Goal: Information Seeking & Learning: Learn about a topic

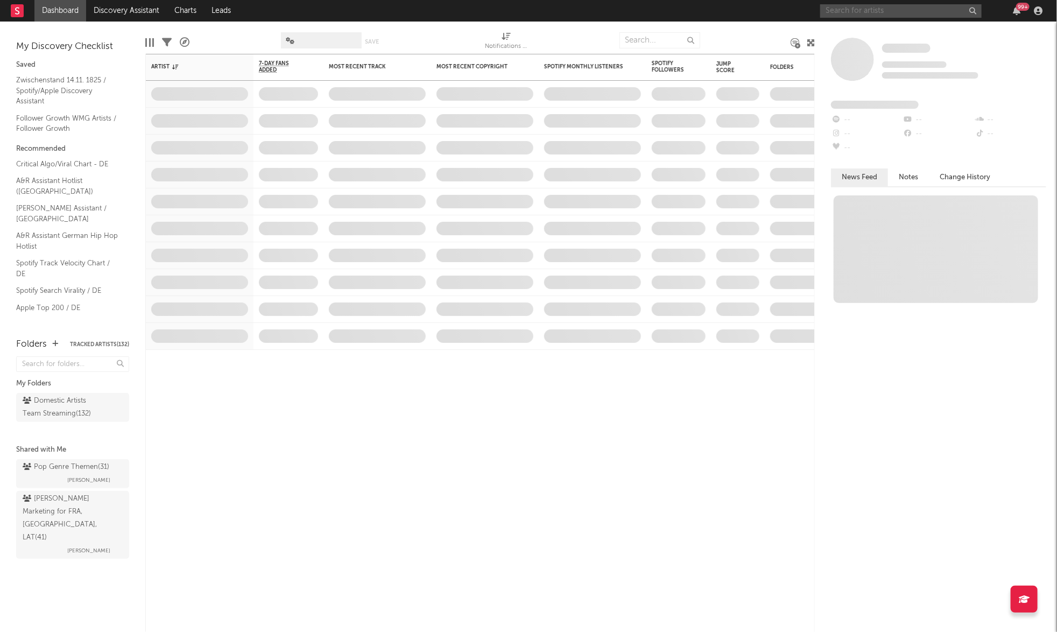
click at [848, 5] on input "text" at bounding box center [902, 10] width 162 height 13
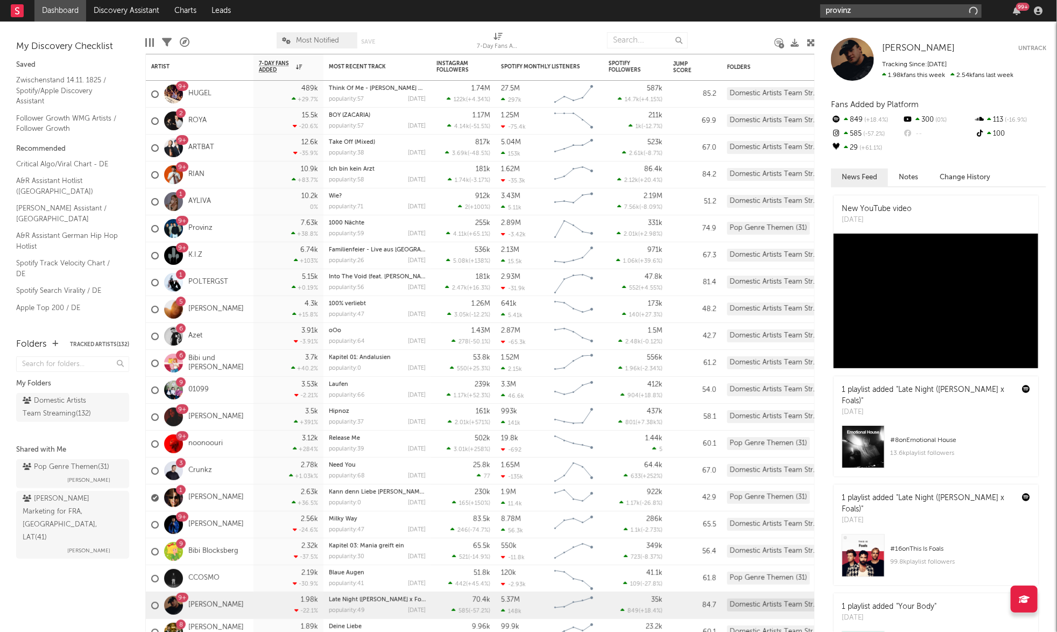
type input "provinz"
click at [887, 10] on input "provinz" at bounding box center [902, 10] width 162 height 13
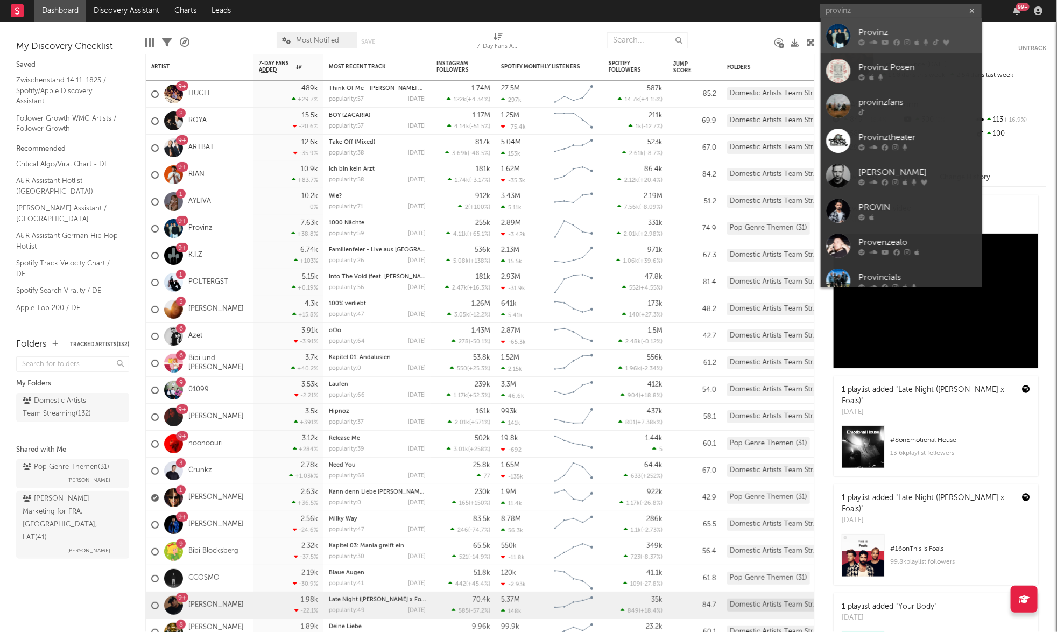
click at [854, 35] on link "Provinz" at bounding box center [902, 35] width 162 height 35
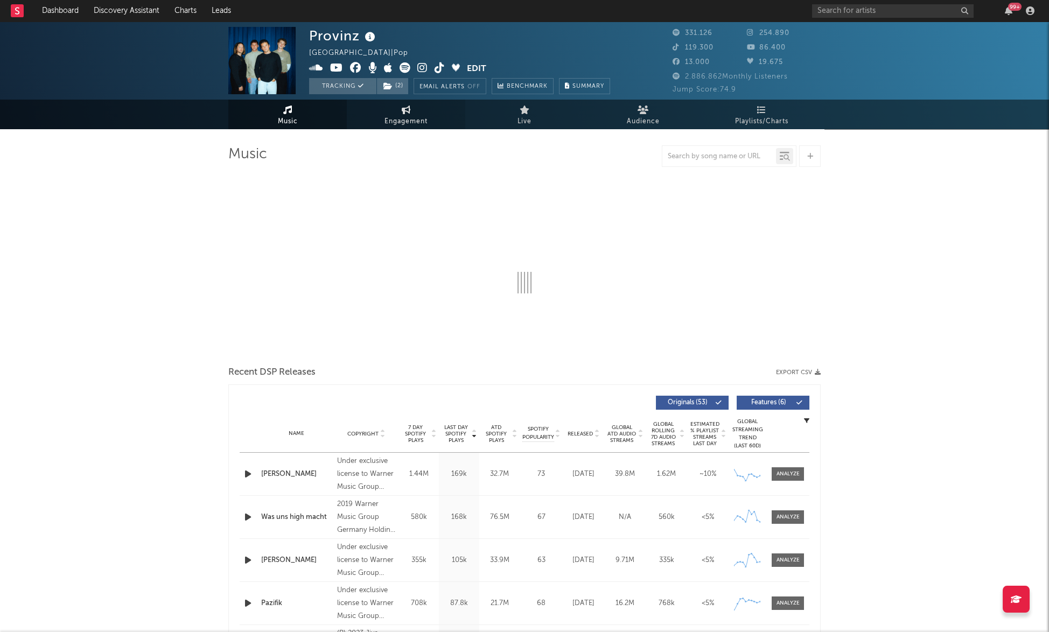
select select "6m"
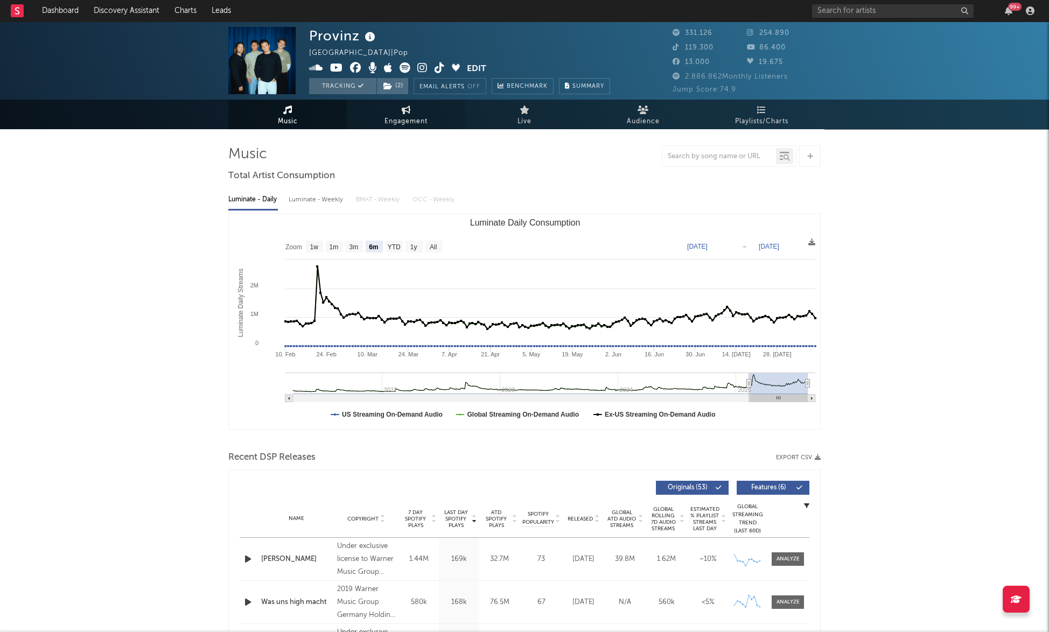
click at [403, 116] on span "Engagement" at bounding box center [405, 121] width 43 height 13
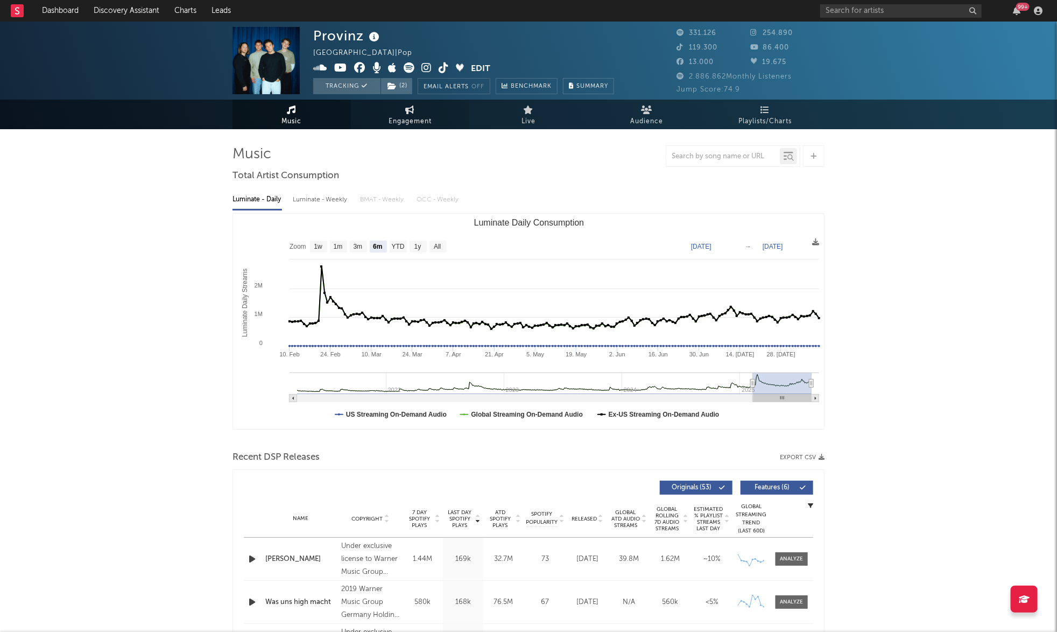
select select "1w"
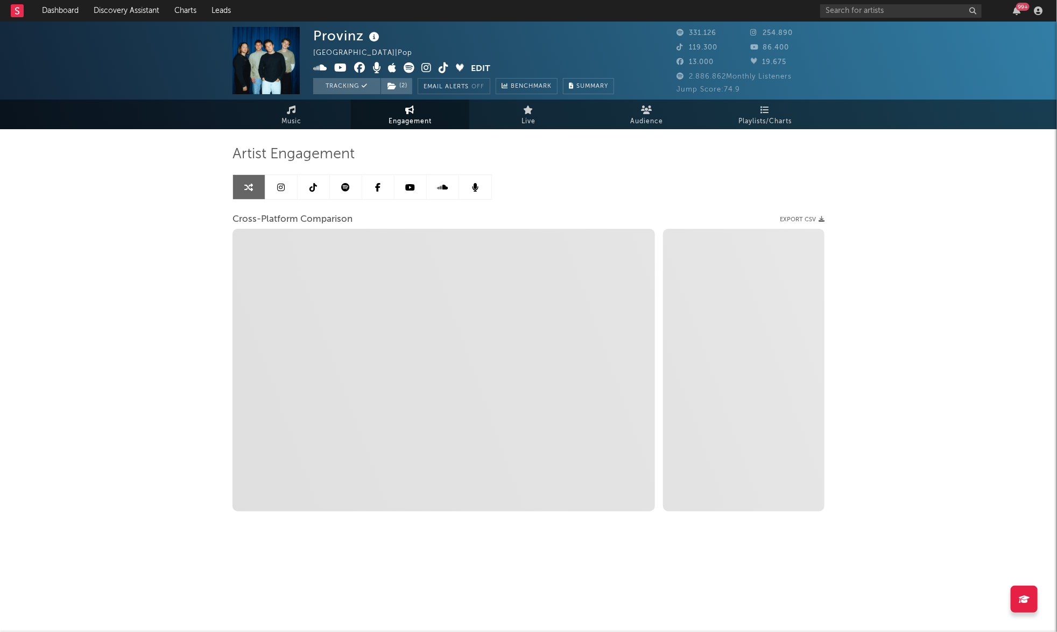
click at [305, 187] on link at bounding box center [314, 187] width 32 height 24
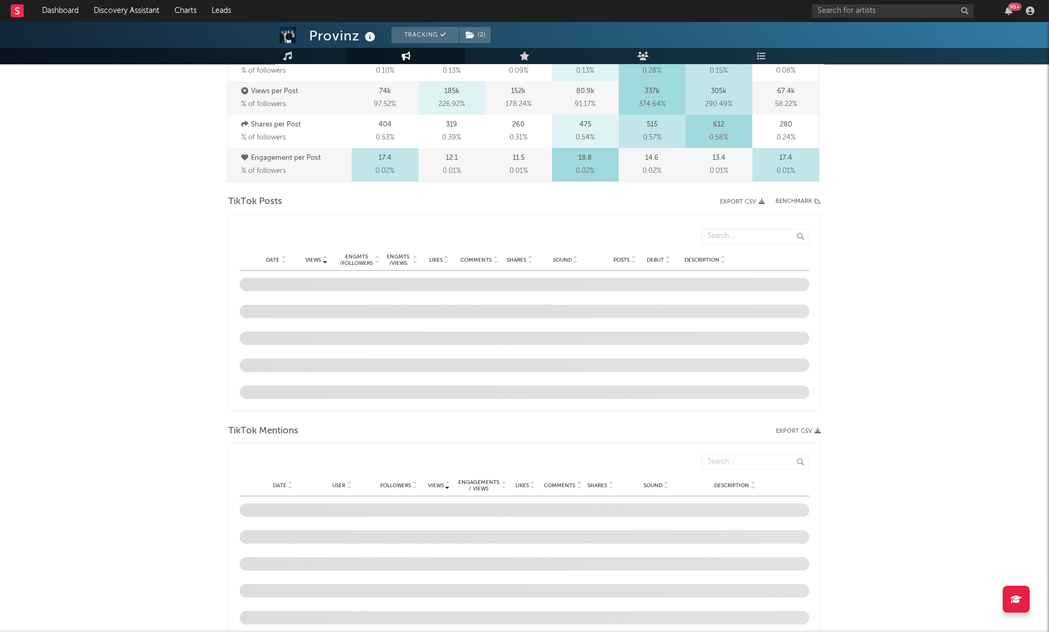
scroll to position [418, 0]
select select "6m"
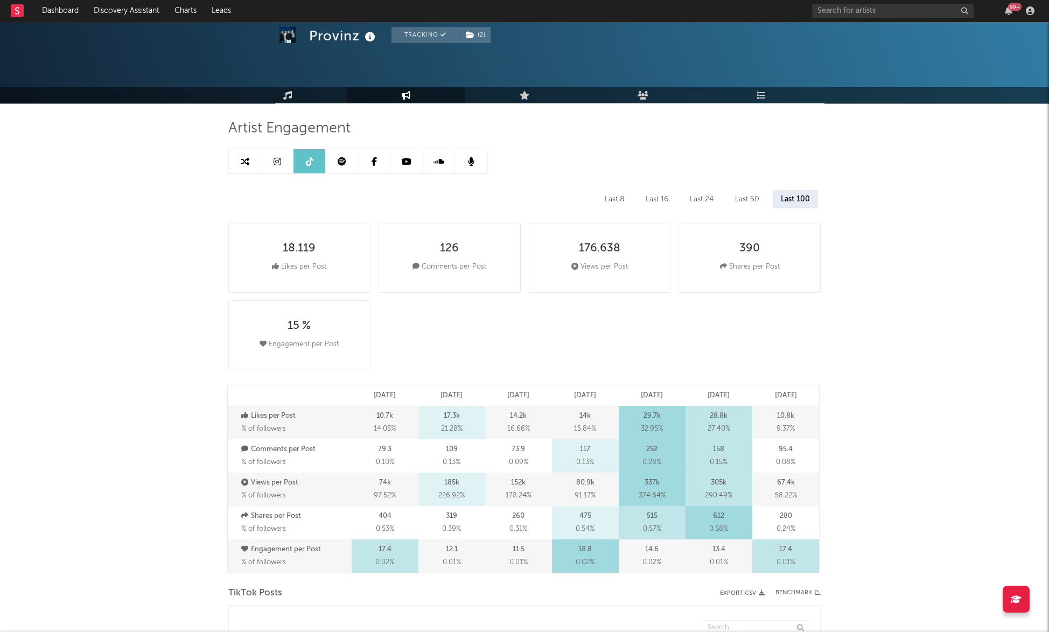
scroll to position [0, 0]
